Goal: Information Seeking & Learning: Learn about a topic

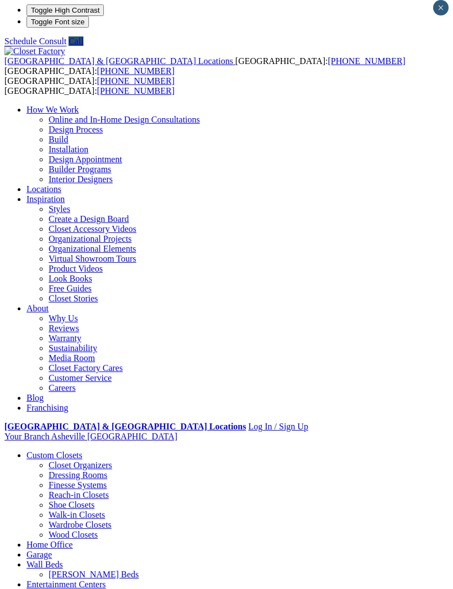
click at [346, 46] on header "United States & Canada Locations USA: (866) 375-7996 CANADA: (877) 825-6531 USA…" at bounding box center [226, 411] width 444 height 731
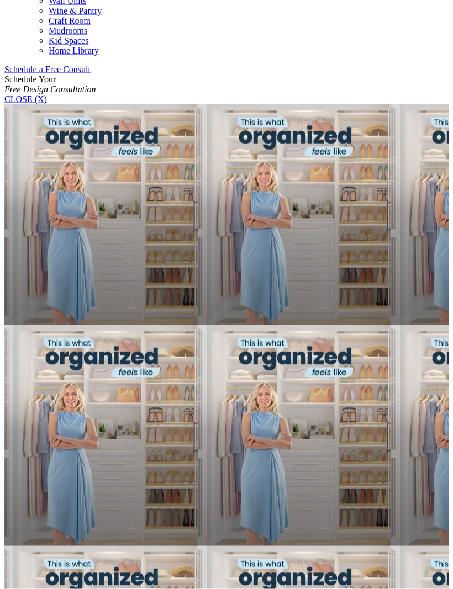
scroll to position [671, 0]
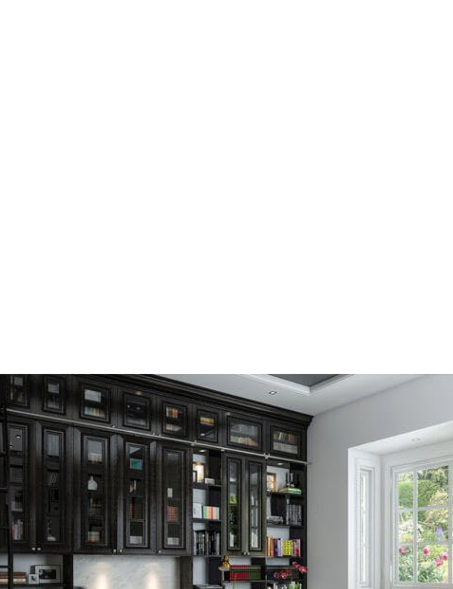
scroll to position [751, 0]
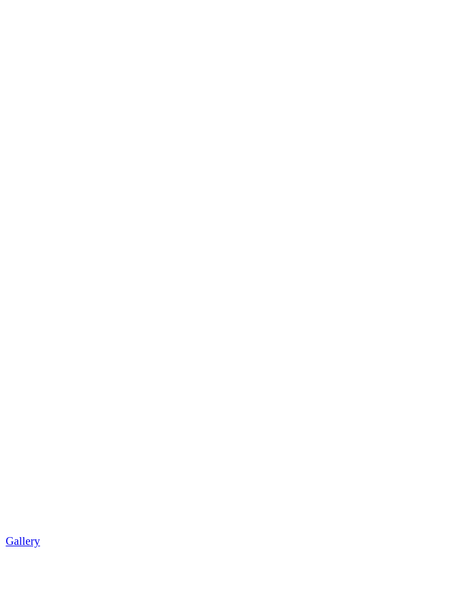
scroll to position [1343, 0]
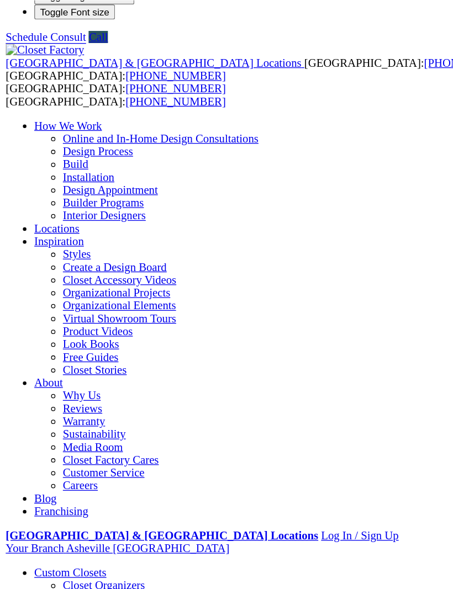
scroll to position [14, 0]
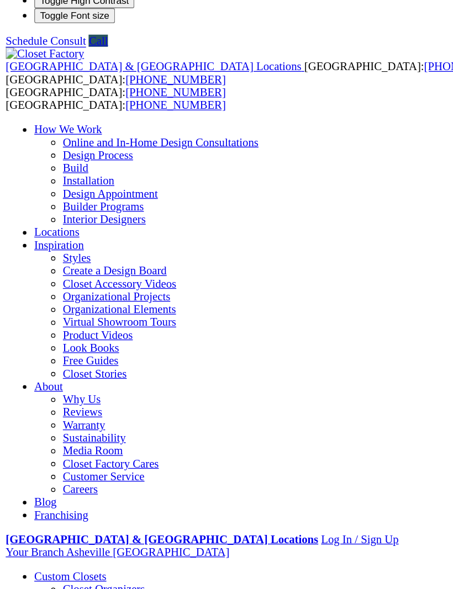
scroll to position [0, 0]
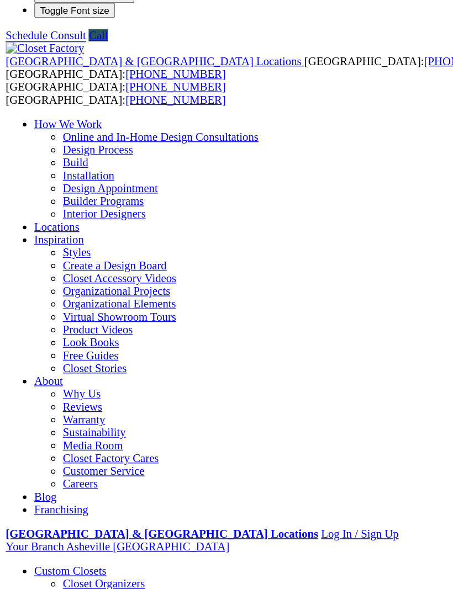
click at [27, 20] on button "Toggle High Contrast" at bounding box center [65, 15] width 77 height 12
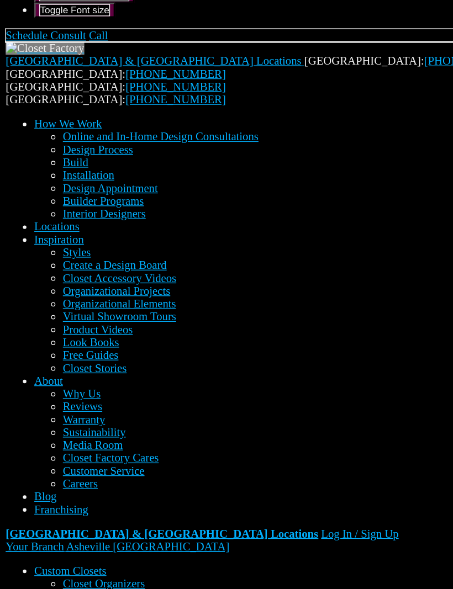
click at [27, 20] on button "Toggle High Contrast" at bounding box center [65, 15] width 77 height 12
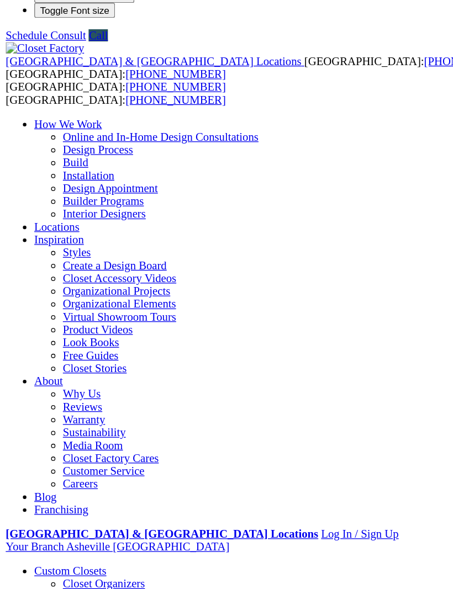
click at [27, 32] on button "Toggle Font size" at bounding box center [58, 26] width 62 height 12
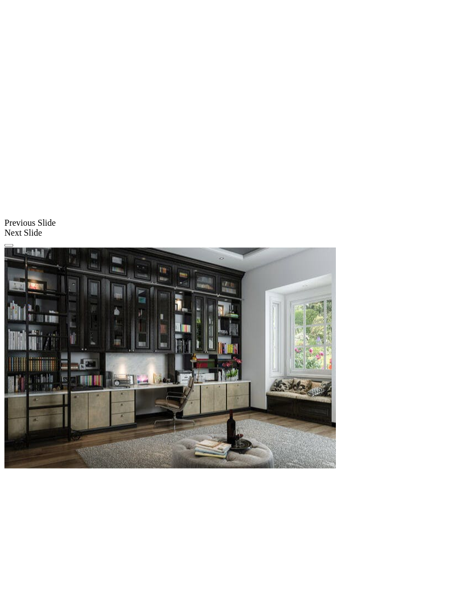
scroll to position [945, 0]
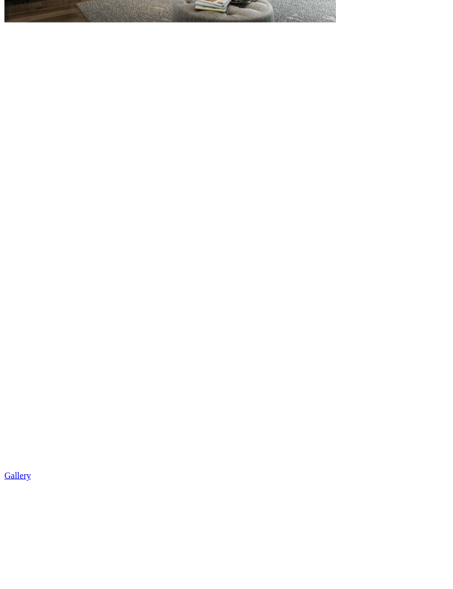
scroll to position [1392, 0]
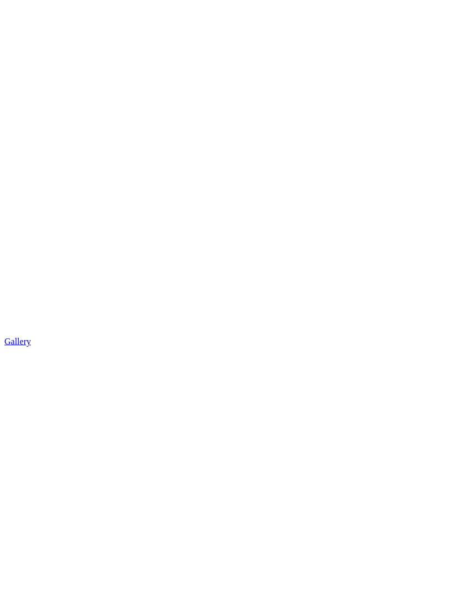
scroll to position [1525, 0]
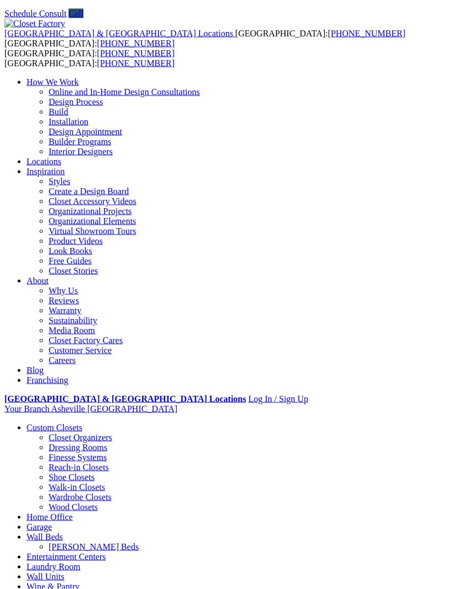
scroll to position [0, 0]
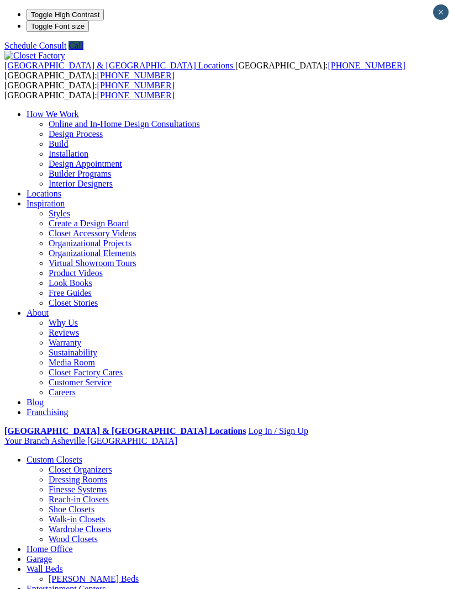
click at [45, 51] on div "United States & Canada Locations USA: (800) 838-7995 CANADA: (888) 237-5650" at bounding box center [226, 66] width 444 height 30
click at [0, 0] on div at bounding box center [0, 0] width 0 height 0
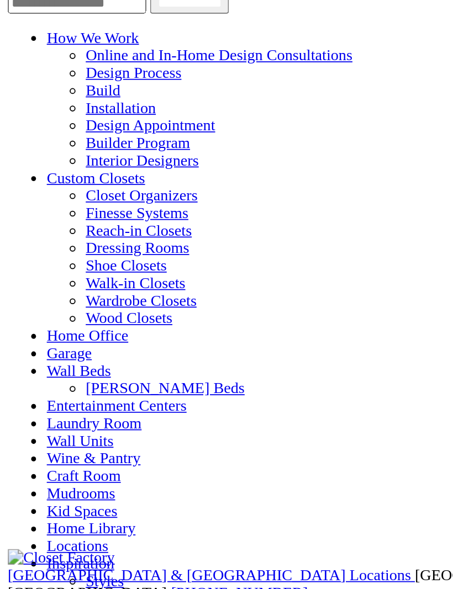
click at [46, 240] on link "Home Office" at bounding box center [50, 244] width 46 height 9
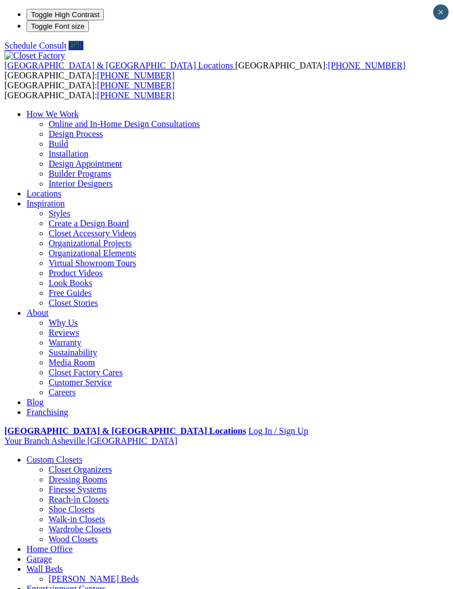
click at [0, 0] on div at bounding box center [0, 0] width 0 height 0
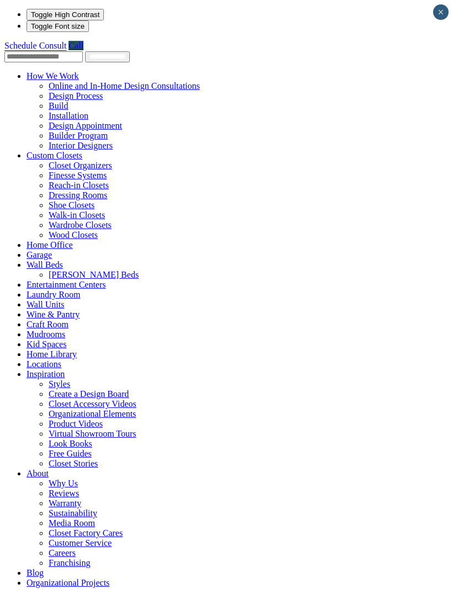
click at [54, 151] on link "Custom Closets" at bounding box center [55, 155] width 56 height 9
click at [53, 151] on link "Custom Closets" at bounding box center [55, 155] width 56 height 9
click at [54, 151] on link "Custom Closets" at bounding box center [55, 155] width 56 height 9
click at [57, 151] on link "Custom Closets" at bounding box center [55, 155] width 56 height 9
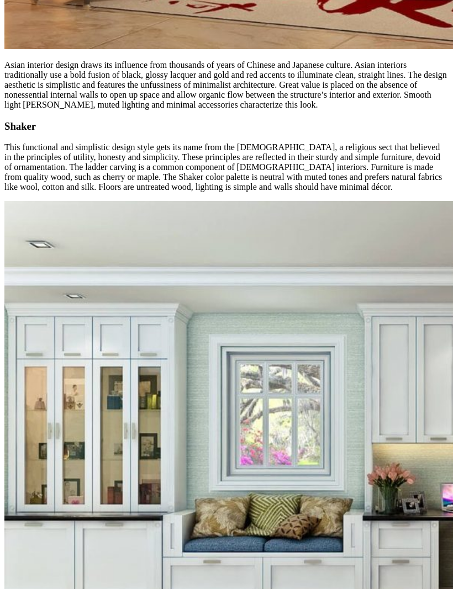
scroll to position [5909, 0]
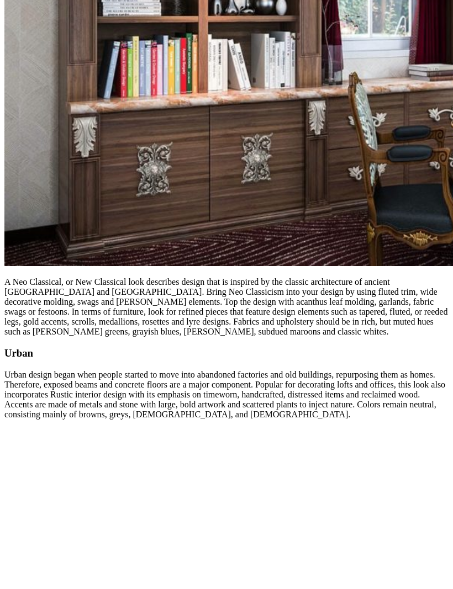
scroll to position [4462, 0]
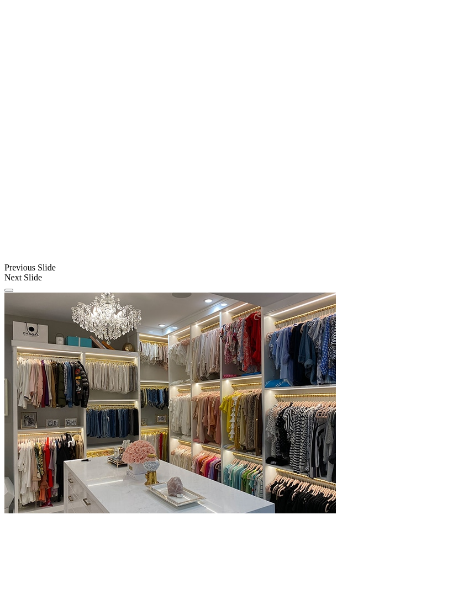
scroll to position [870, 0]
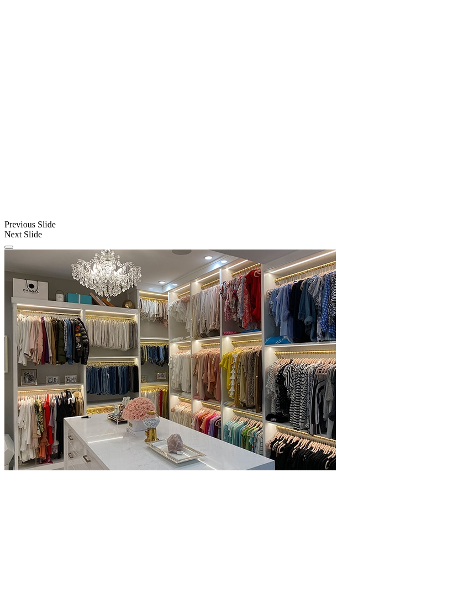
scroll to position [894, 0]
